Goal: Information Seeking & Learning: Learn about a topic

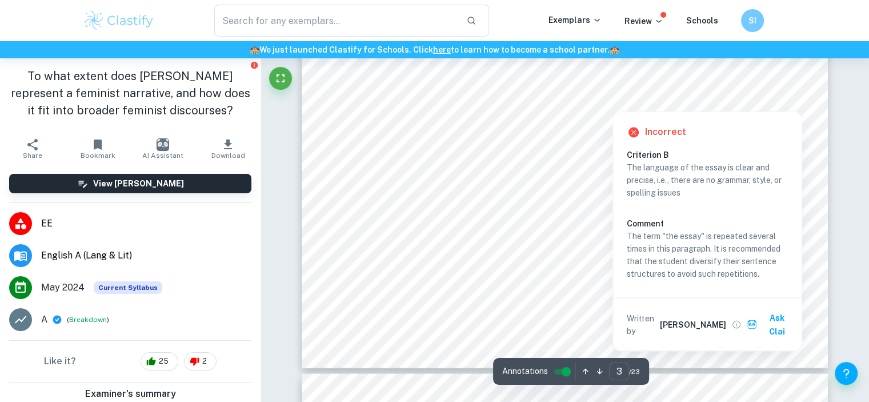
scroll to position [2041, 0]
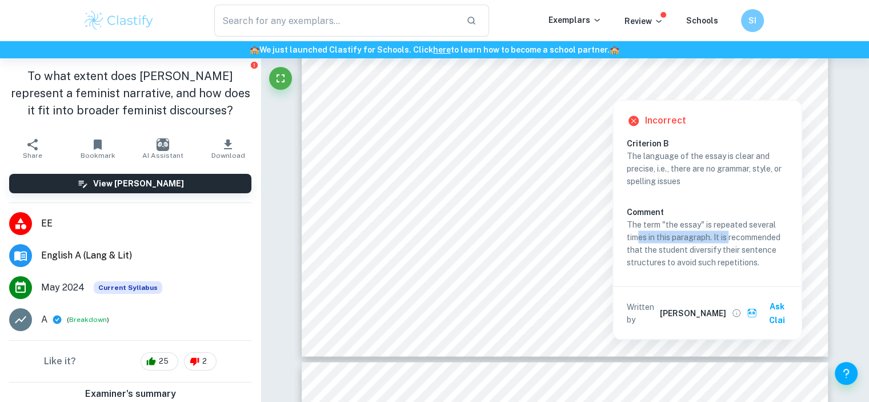
drag, startPoint x: 640, startPoint y: 237, endPoint x: 527, endPoint y: 245, distance: 112.9
click at [732, 231] on p "The term "the essay" is repeated several times in this paragraph. It is recomme…" at bounding box center [707, 243] width 161 height 50
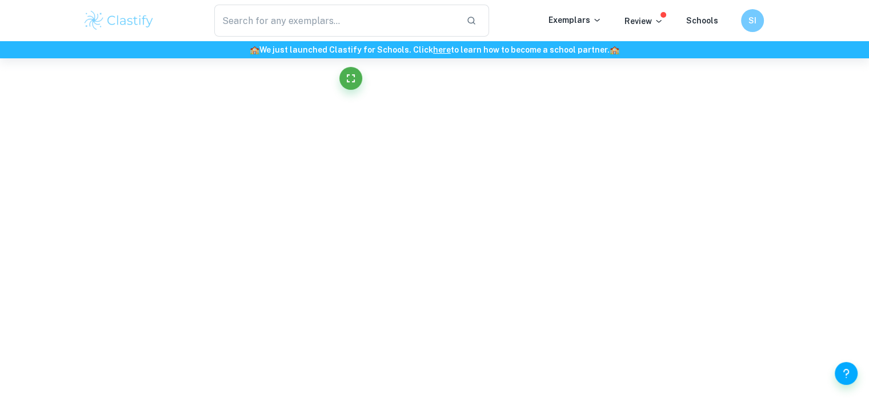
scroll to position [3249, 0]
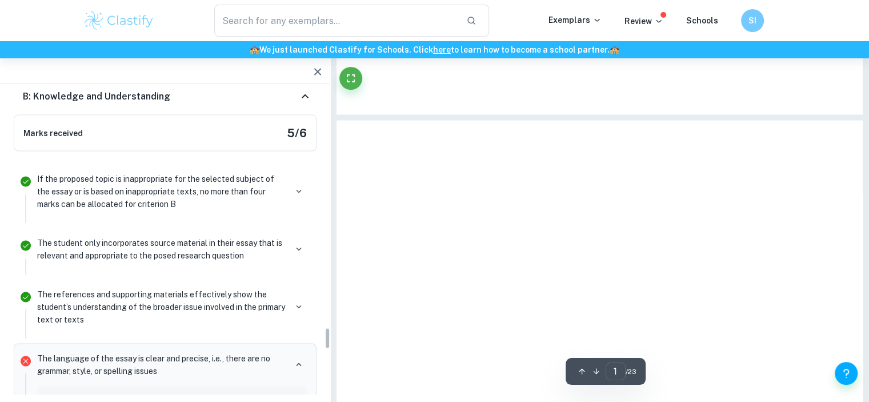
type input "4"
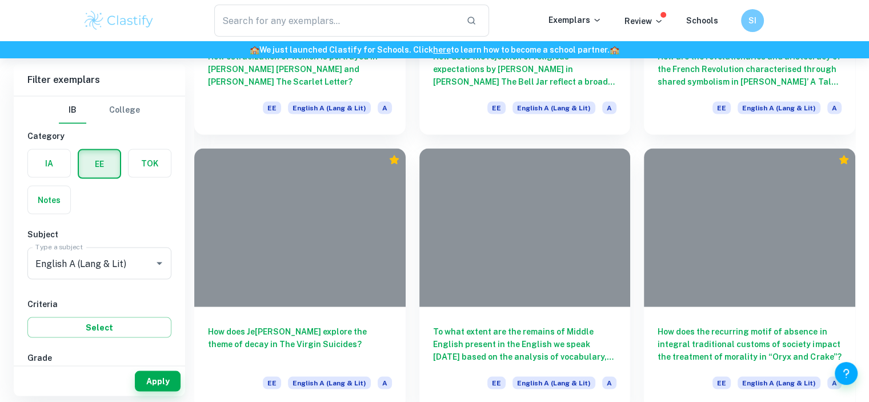
scroll to position [381, 0]
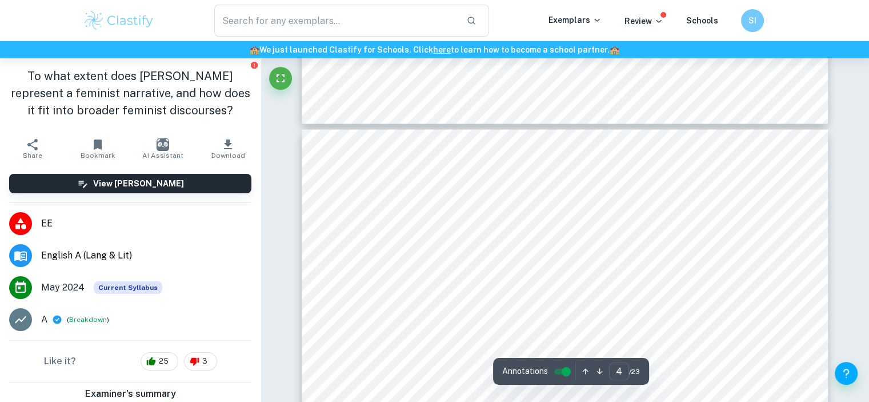
scroll to position [2272, 0]
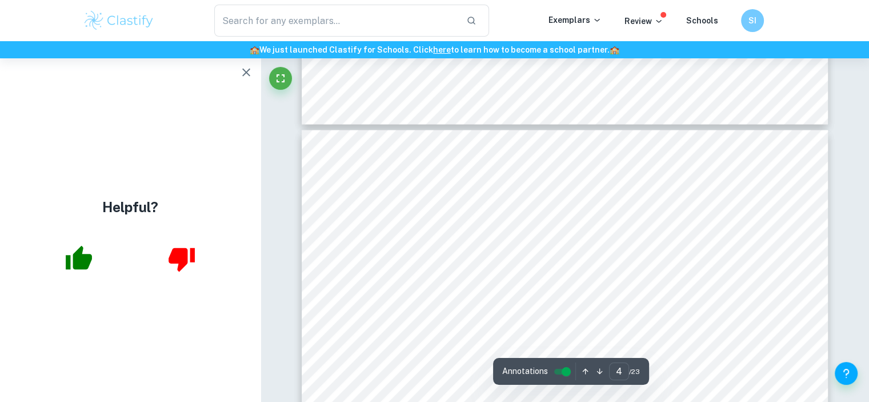
type input "3"
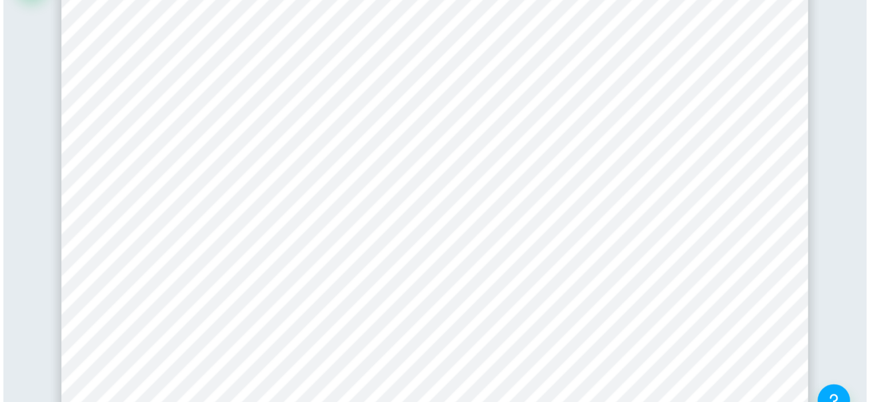
scroll to position [1642, 0]
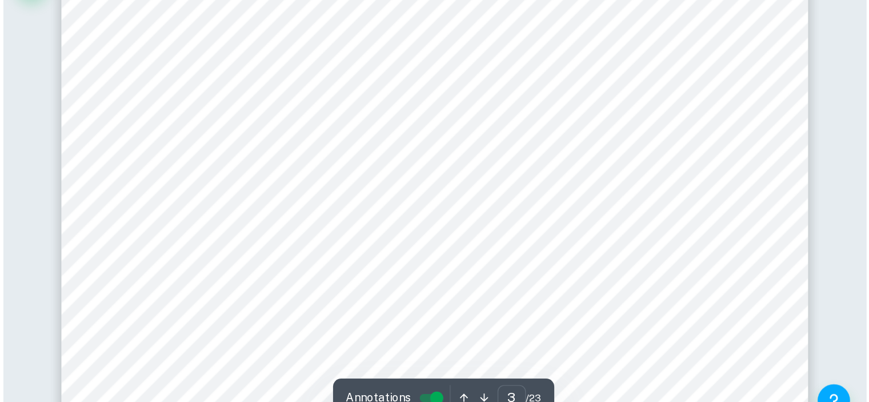
click at [820, 289] on div "3 Introduction Disney9s animated classic, <Mulan= (1998) has long been celebrat…" at bounding box center [565, 383] width 527 height 744
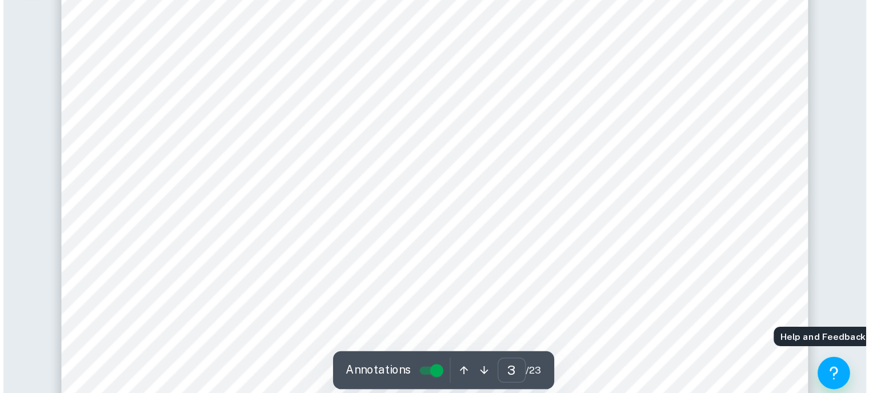
click at [540, 235] on span "story, a story that champions gender equality and challenges established norms.…" at bounding box center [559, 236] width 464 height 11
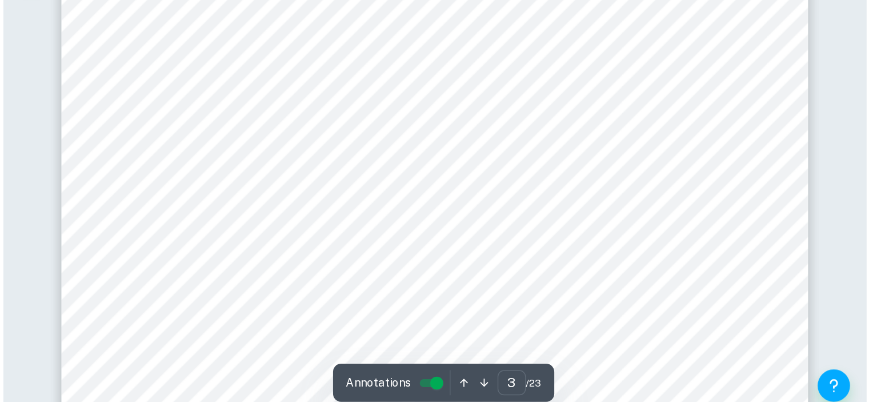
click at [398, 224] on div "3 Introduction Disney9s animated classic, <Mulan= (1998) has long been celebrat…" at bounding box center [565, 383] width 527 height 744
click at [423, 213] on span "expectations set by patriarchy is enough of a prompt to let us question whether…" at bounding box center [580, 211] width 507 height 11
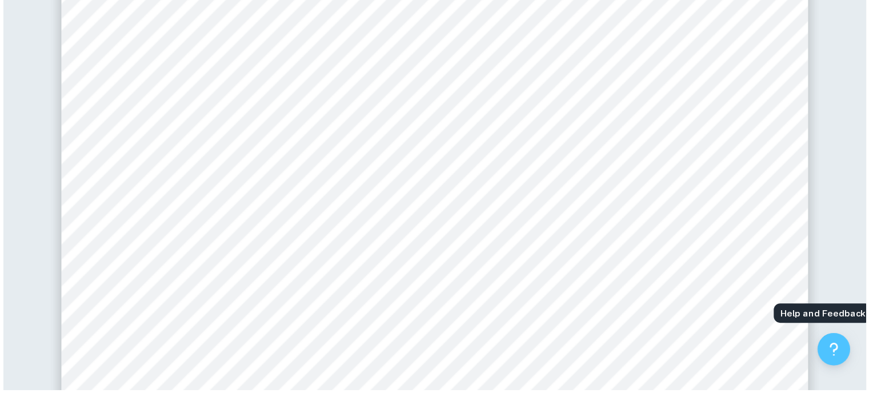
scroll to position [1891, 0]
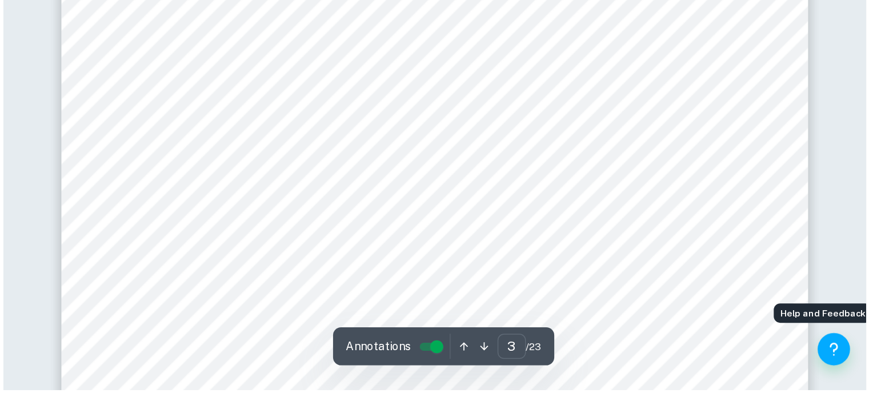
click at [377, 269] on span "balances the celebration of Chinese culture and tradition with the influence of…" at bounding box center [553, 265] width 452 height 11
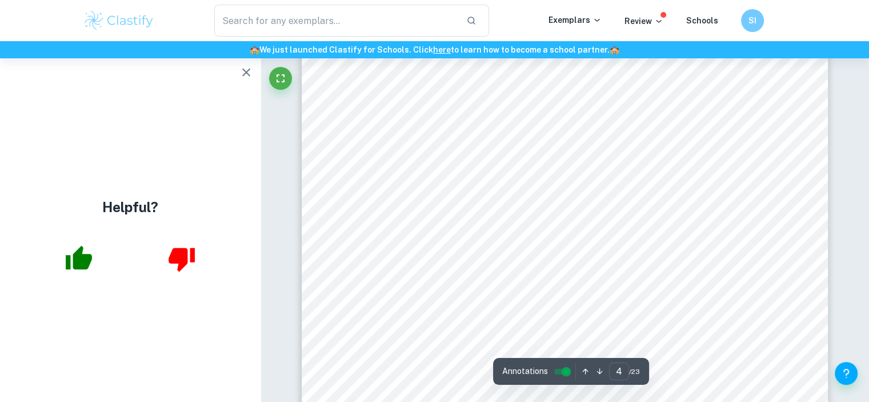
scroll to position [2398, 0]
click at [239, 72] on icon "button" at bounding box center [246, 73] width 14 height 14
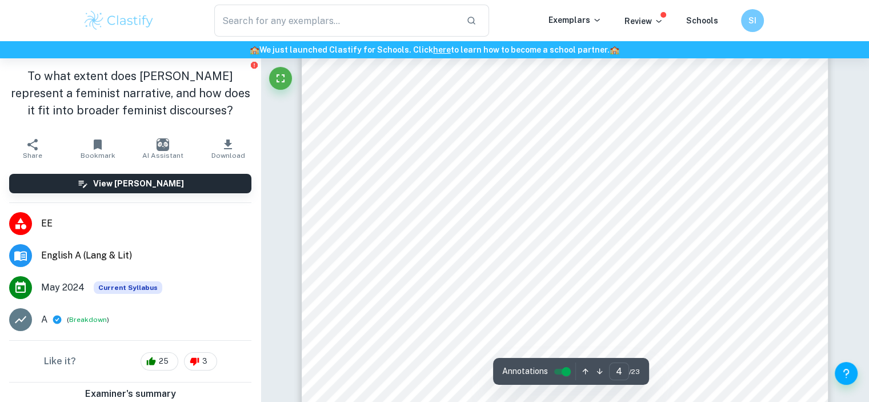
scroll to position [2590, 0]
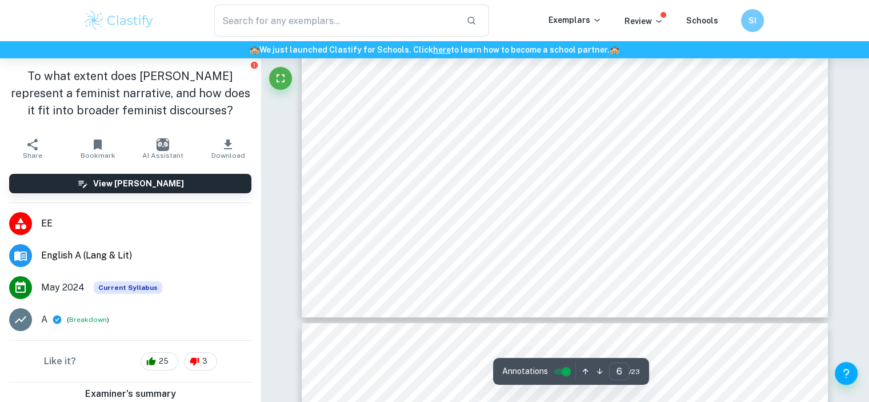
type input "7"
